Goal: Task Accomplishment & Management: Use online tool/utility

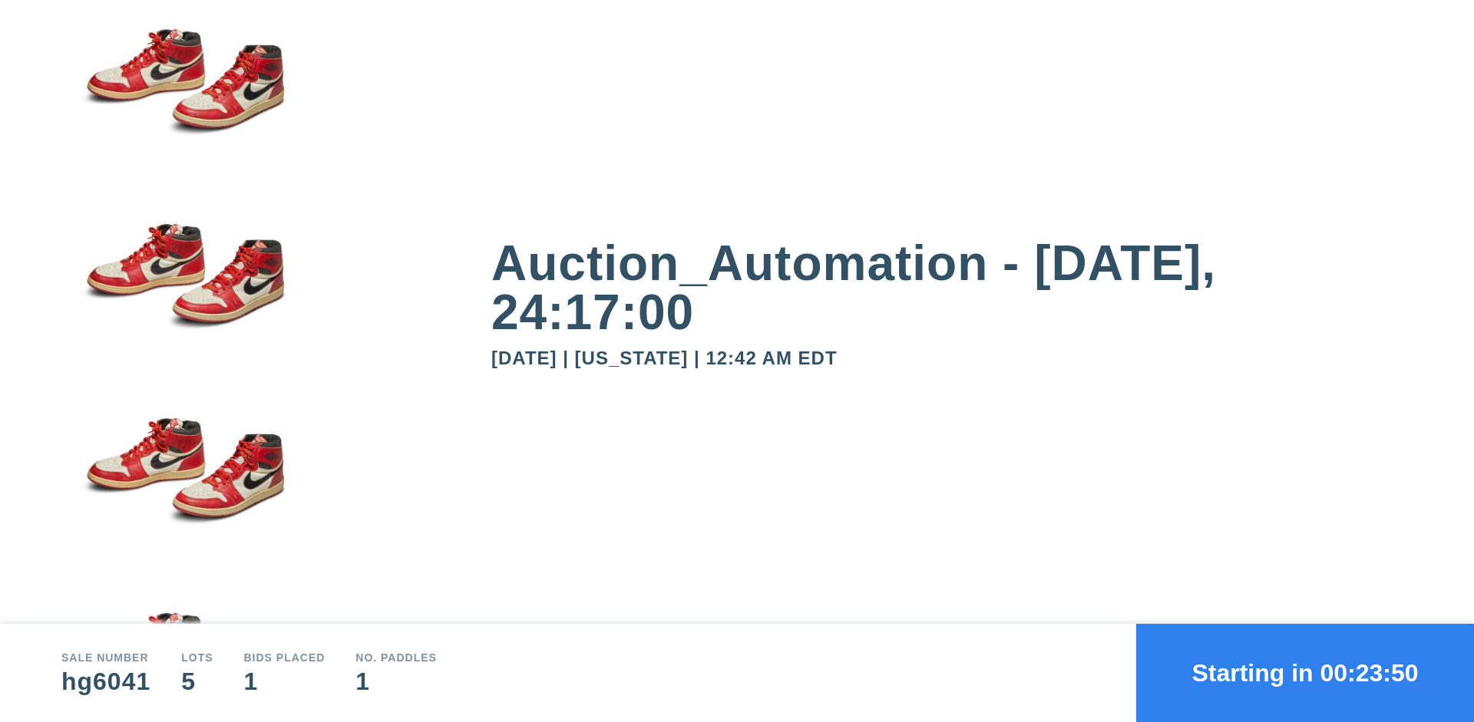
click at [1305, 673] on button "Starting in 00:23:50" at bounding box center [1305, 673] width 338 height 98
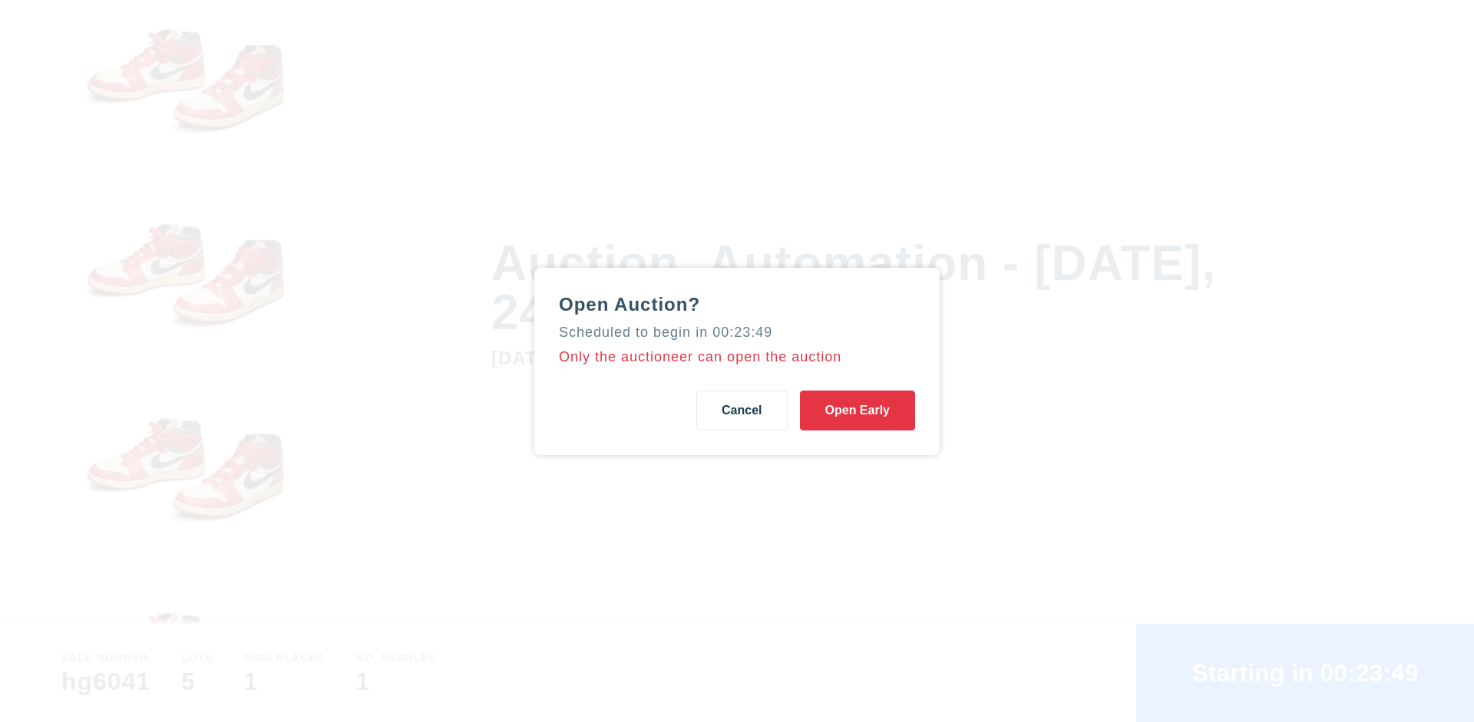
click at [857, 410] on button "Open Early" at bounding box center [857, 411] width 115 height 40
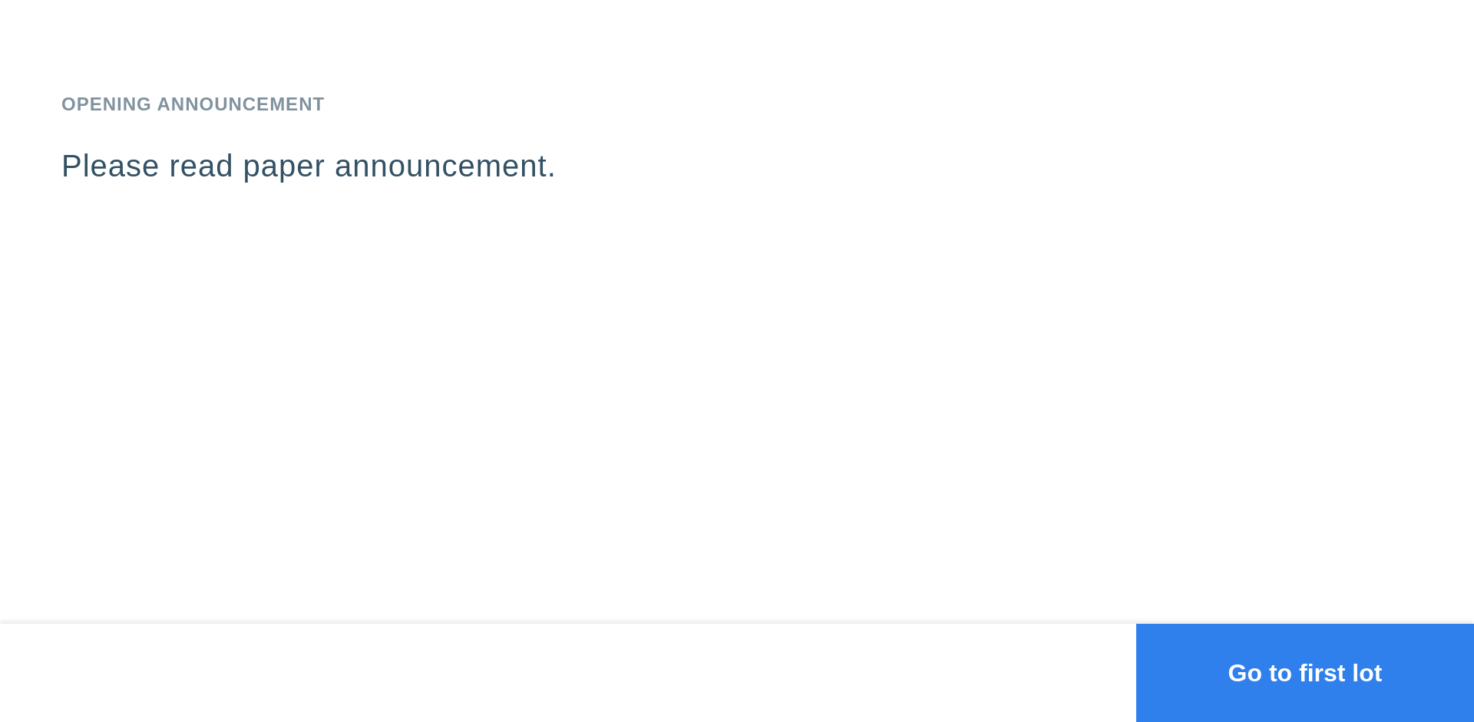
click at [1305, 673] on button "Go to first lot" at bounding box center [1305, 673] width 338 height 98
